Goal: Check status: Check status

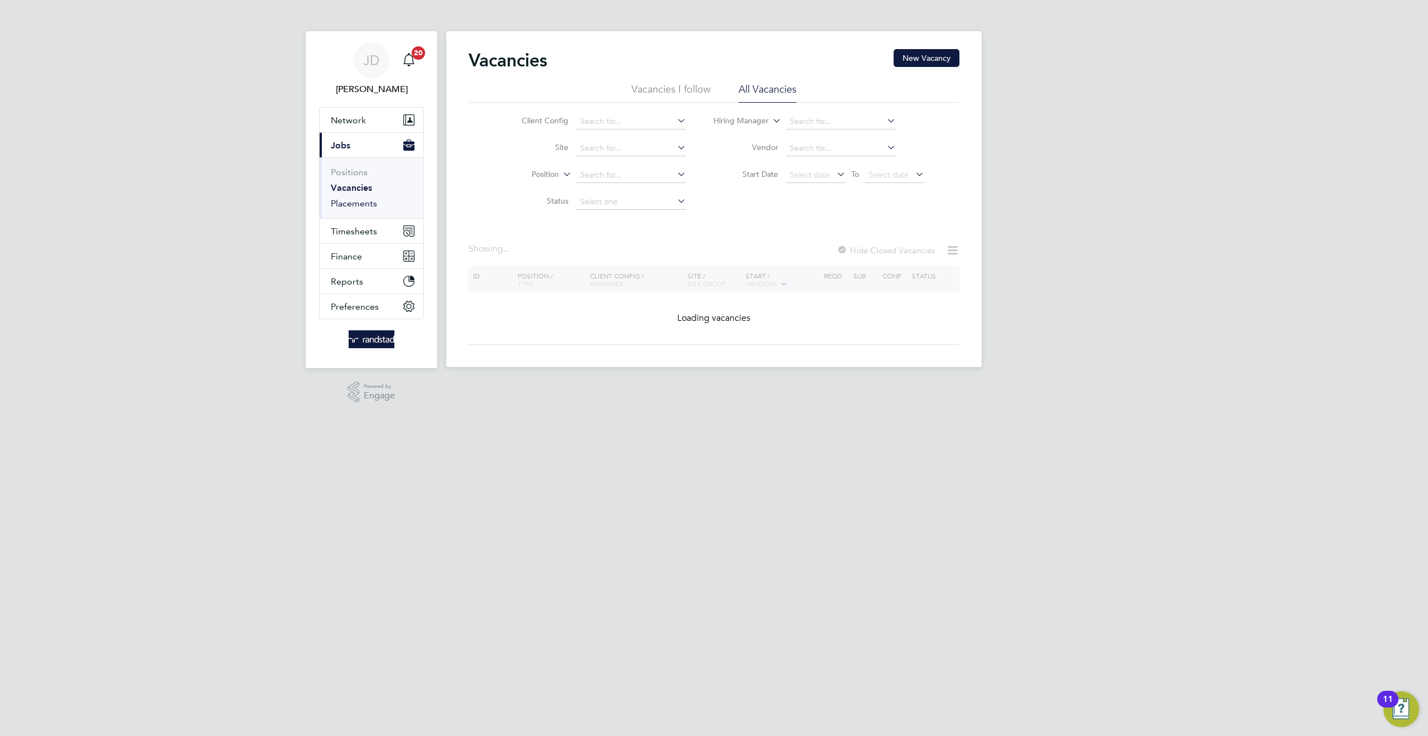
click at [369, 199] on link "Placements" at bounding box center [354, 203] width 46 height 11
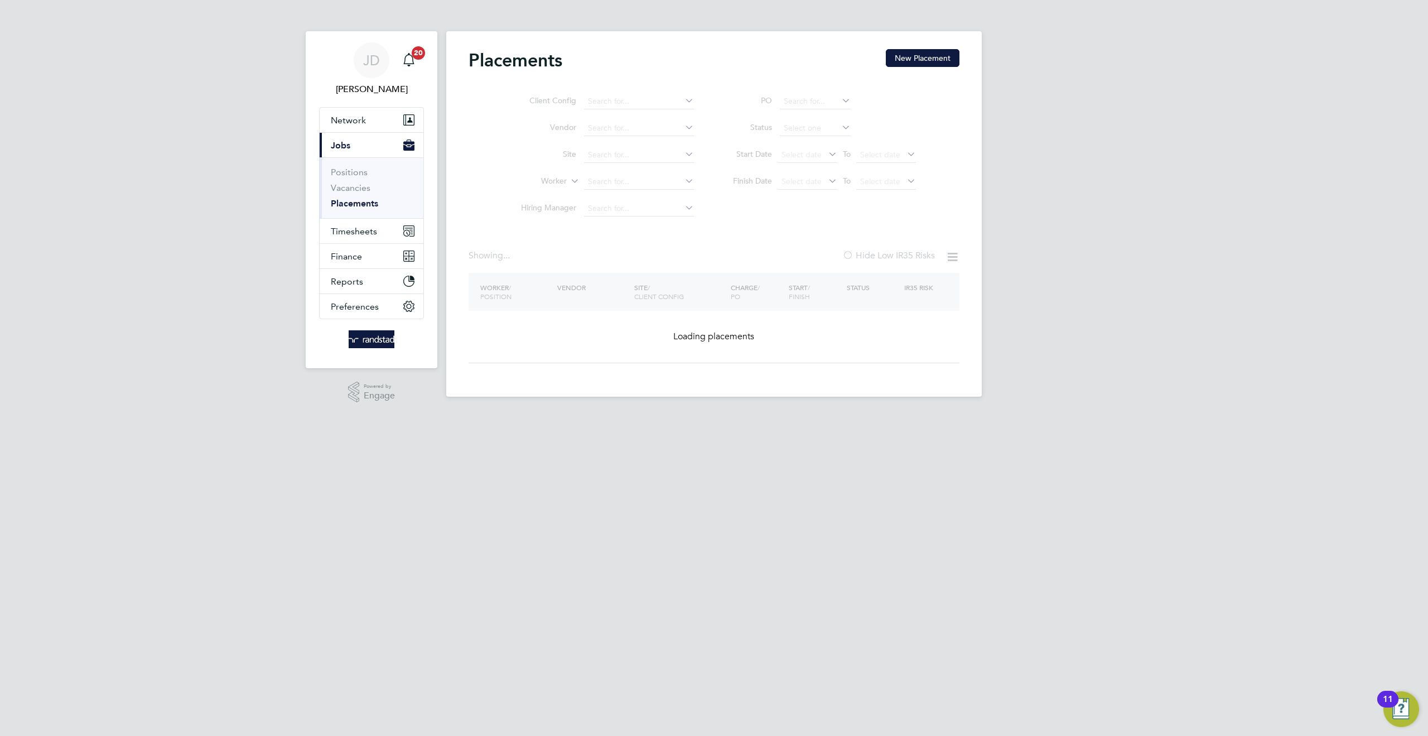
click at [601, 185] on ul "Client Config Vendor Site Worker Hiring Manager" at bounding box center [603, 155] width 210 height 134
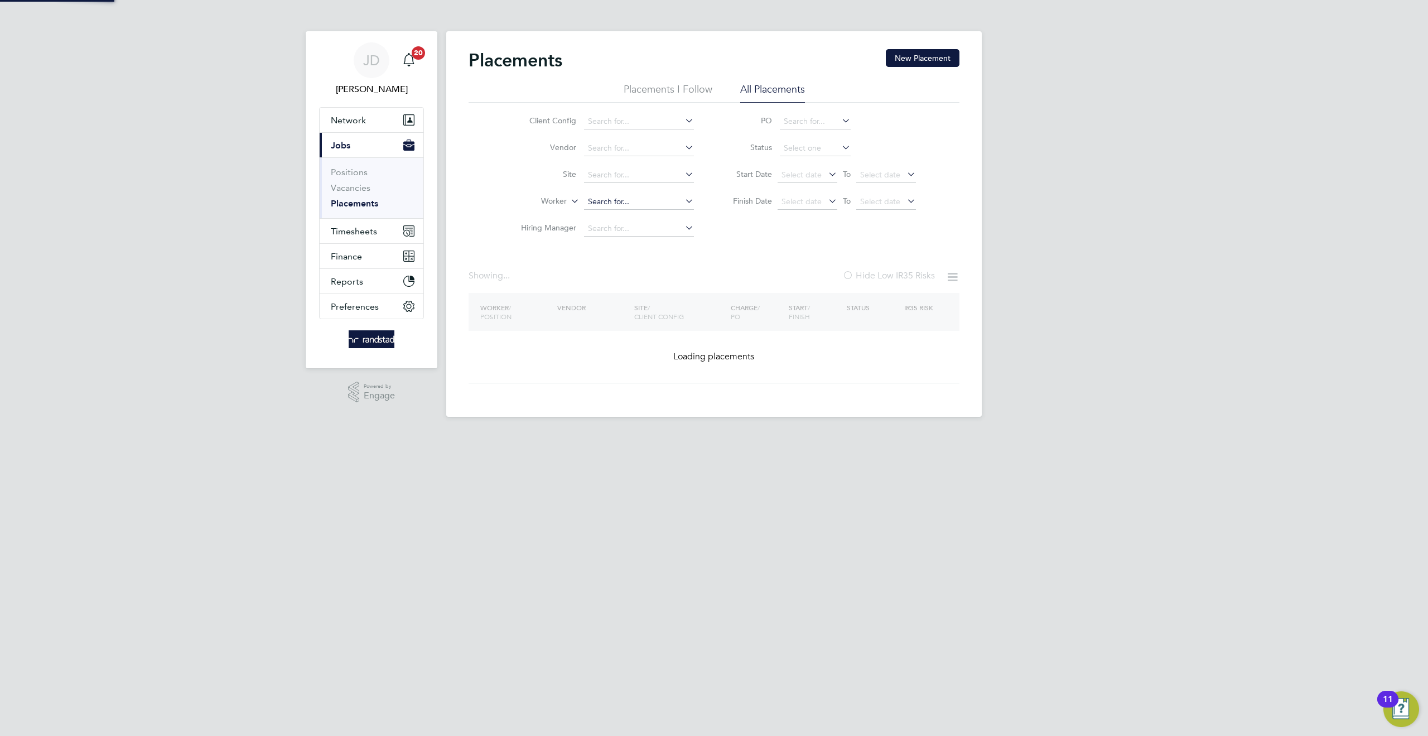
click at [595, 194] on input at bounding box center [639, 202] width 110 height 16
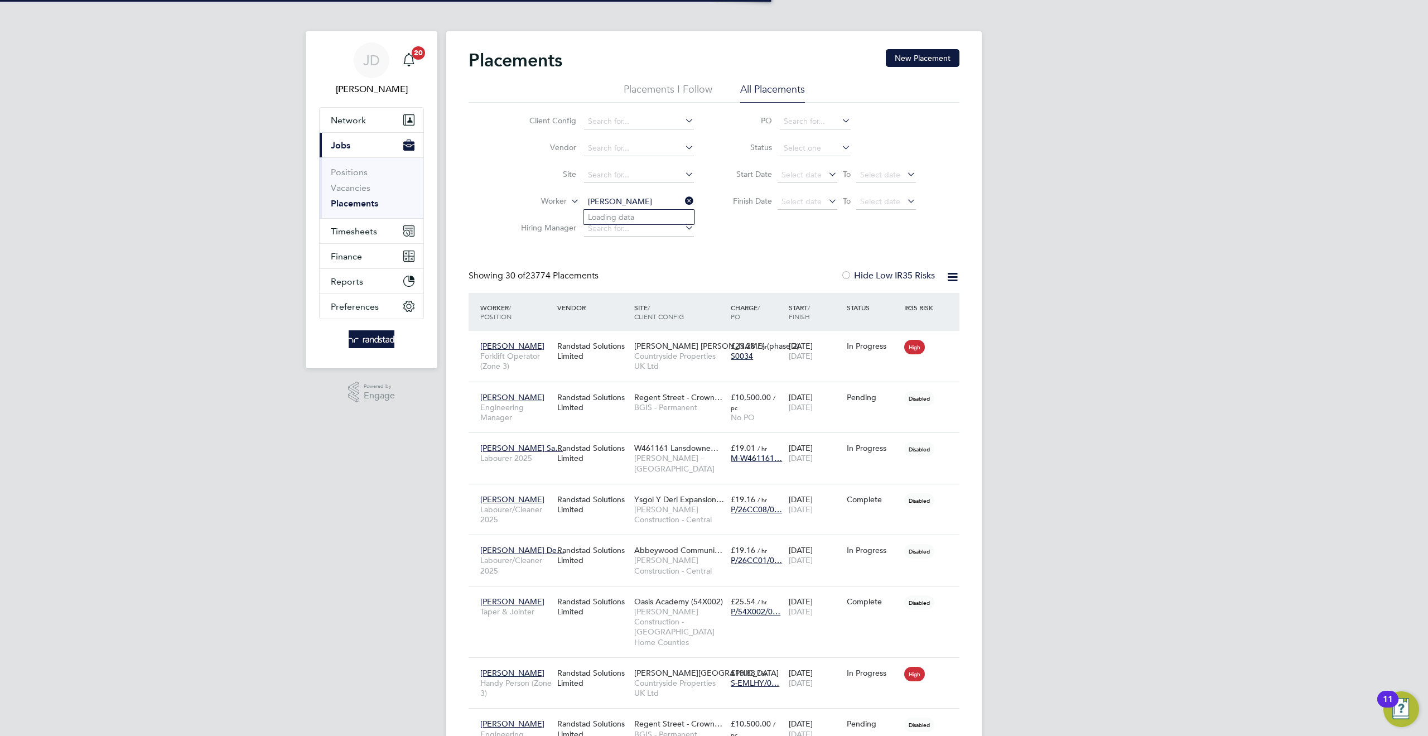
click at [617, 201] on input "[PERSON_NAME]" at bounding box center [639, 202] width 110 height 16
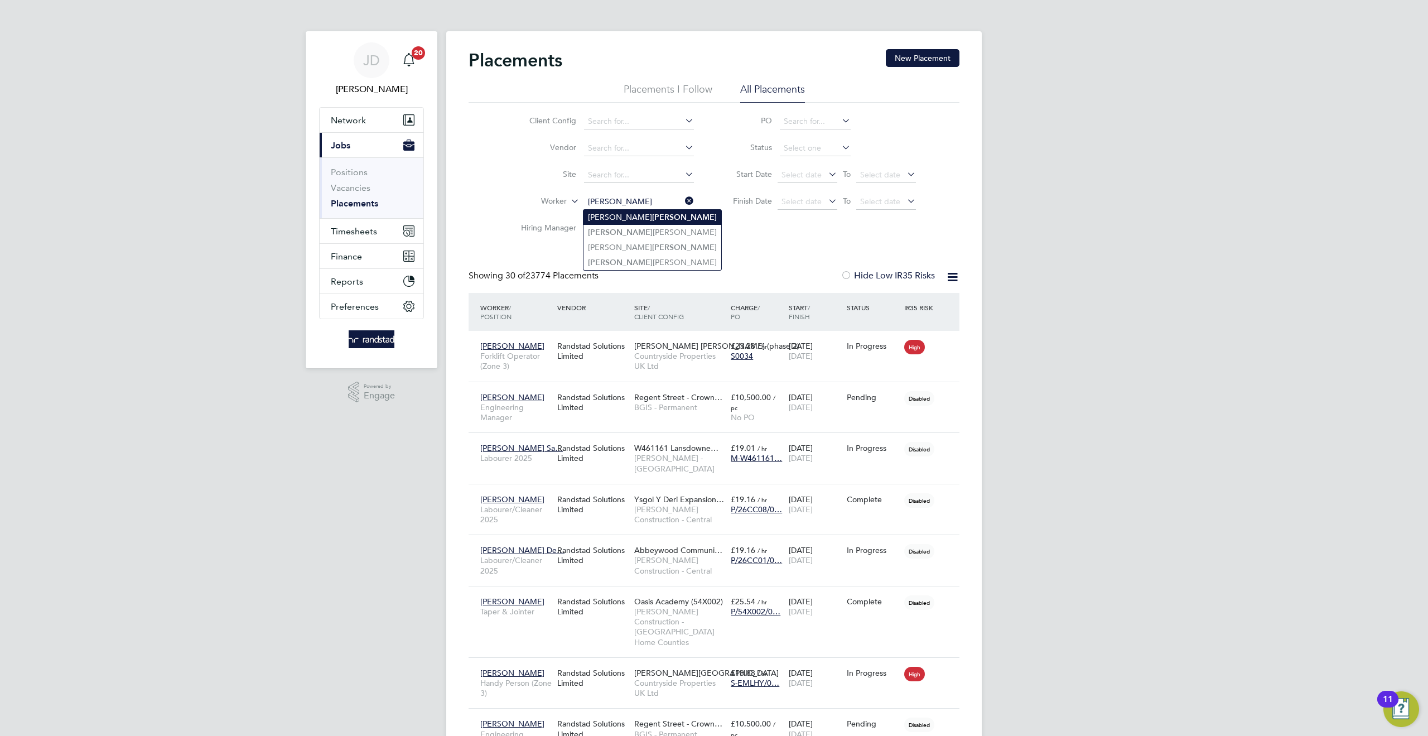
click at [652, 219] on b "[PERSON_NAME]" at bounding box center [684, 217] width 65 height 9
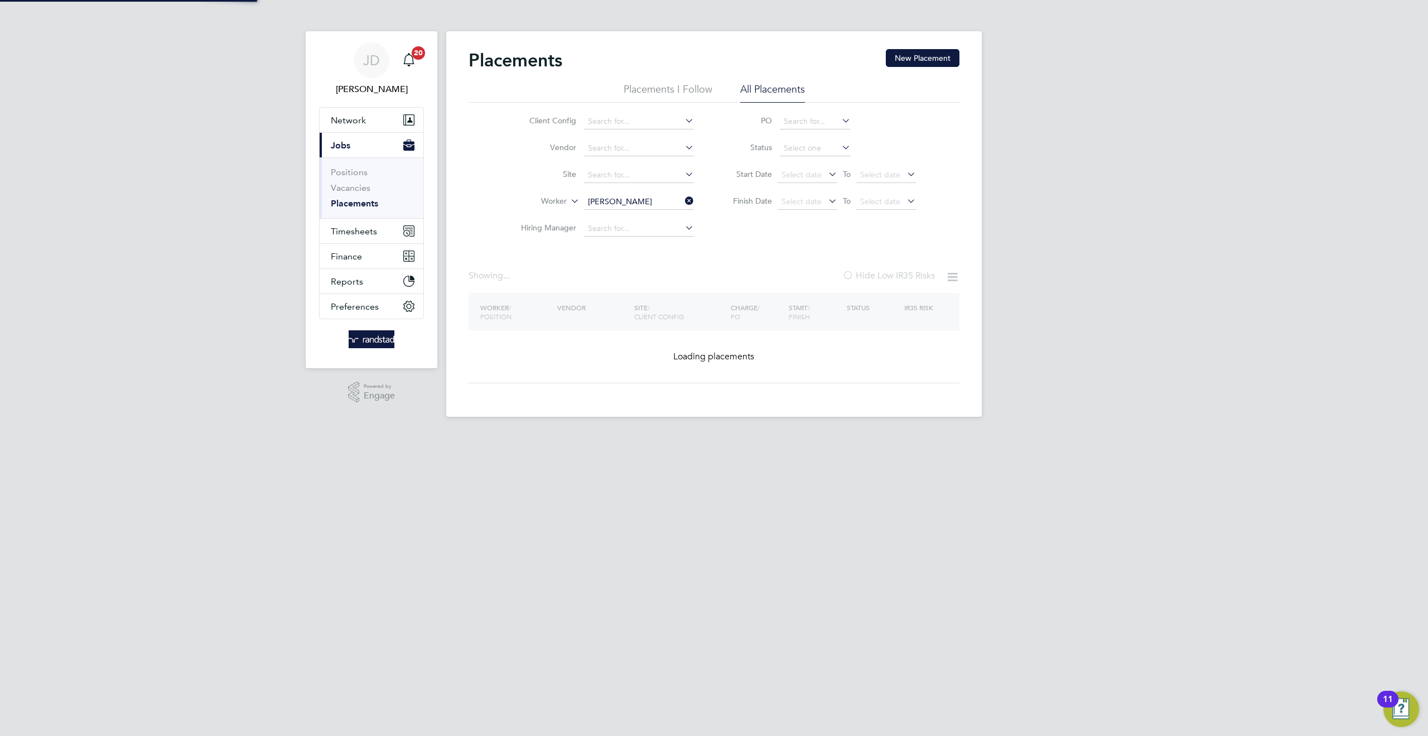
type input "[PERSON_NAME]"
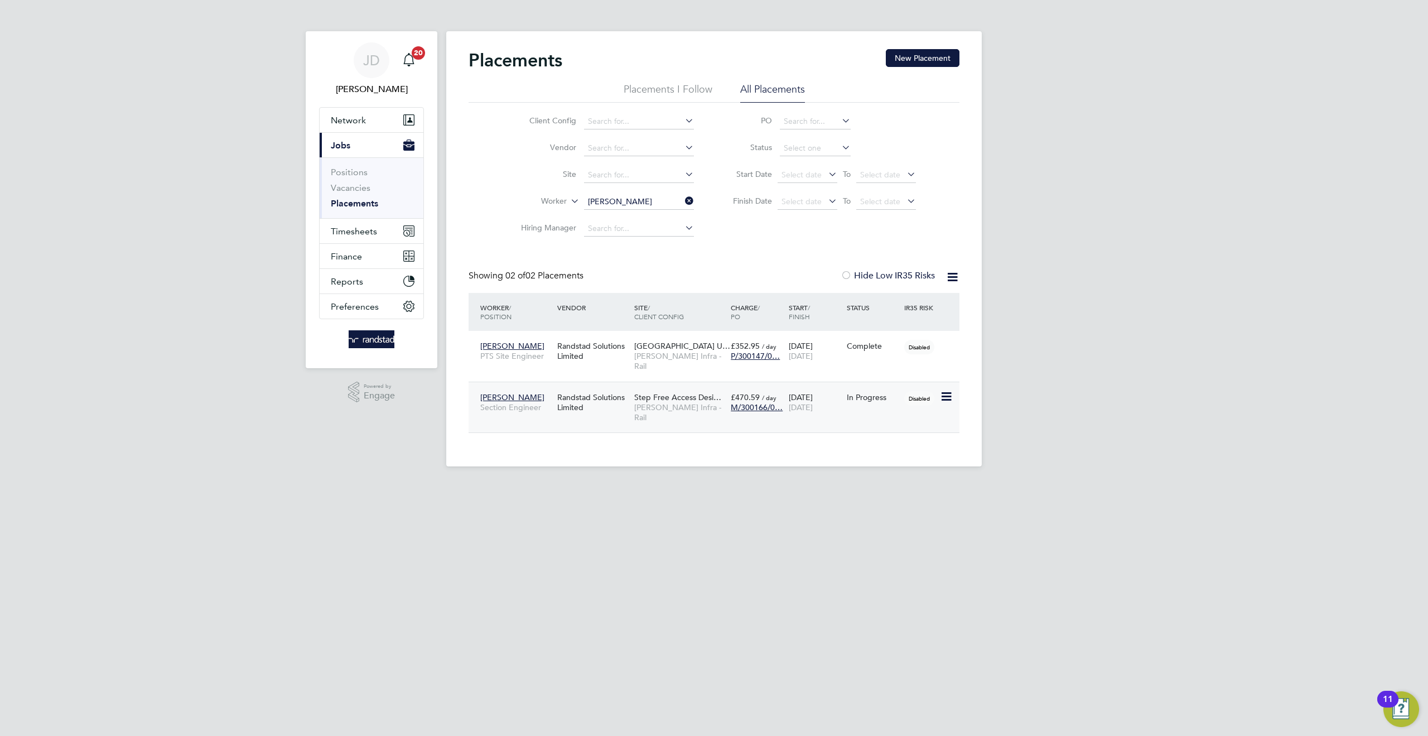
click at [669, 391] on div "Step Free Access Desi… [PERSON_NAME] Infra - Rail" at bounding box center [680, 408] width 97 height 42
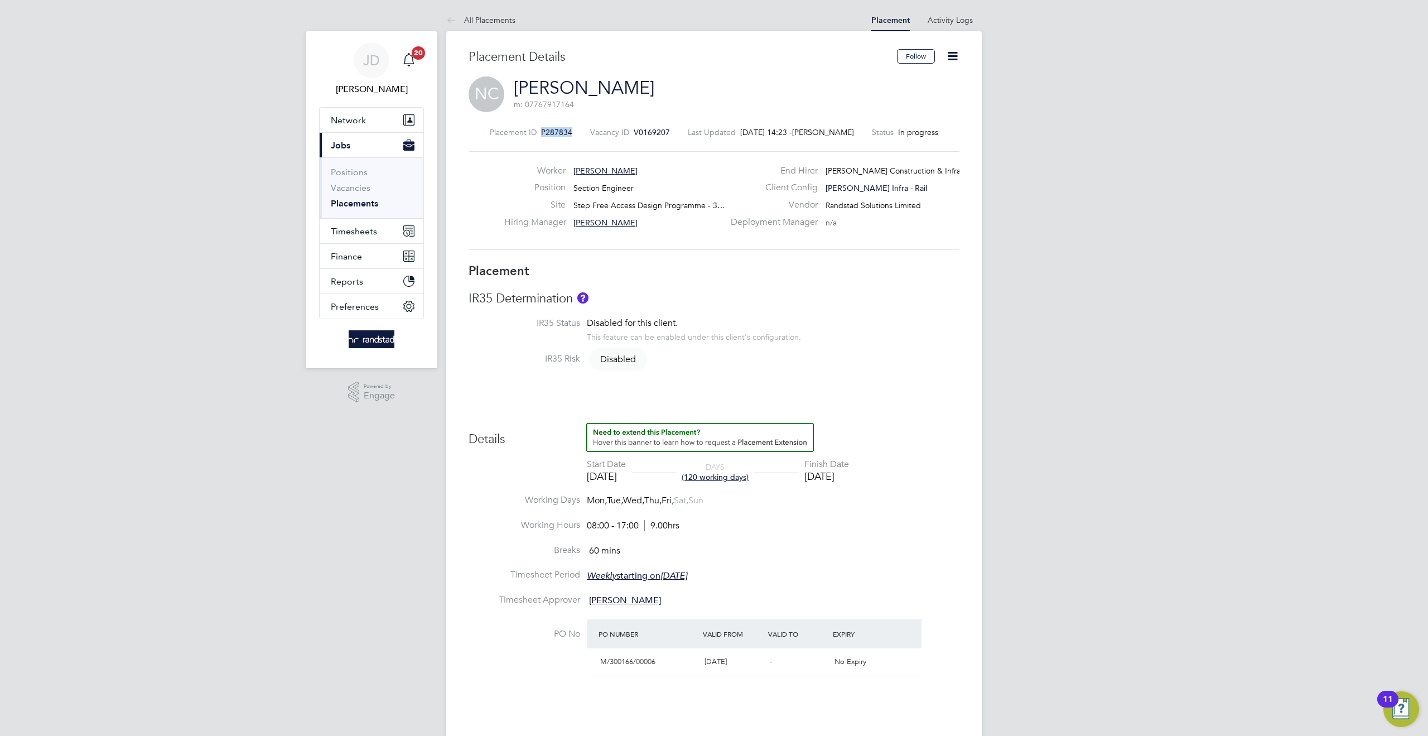
drag, startPoint x: 571, startPoint y: 128, endPoint x: 542, endPoint y: 130, distance: 29.1
click at [542, 130] on div "Placement ID P287834 Vacancy ID V0169207 Last Updated 26 Aug 2025, 14:23 - Emma…" at bounding box center [714, 132] width 491 height 10
copy span "P287834"
